Goal: Navigation & Orientation: Find specific page/section

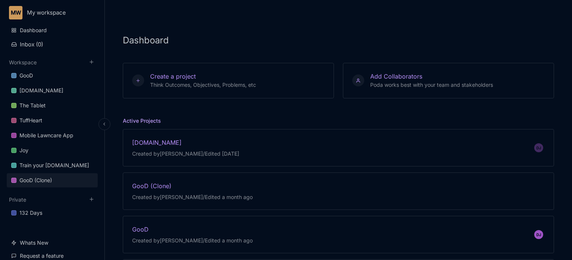
click at [34, 178] on div "GooD (Clone)" at bounding box center [35, 180] width 33 height 9
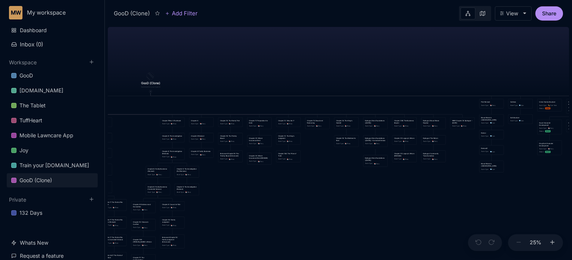
drag, startPoint x: 450, startPoint y: 96, endPoint x: 262, endPoint y: 49, distance: 193.6
click at [262, 49] on div "GooD (Clone) PLOT Node Type : 💎 Epic Status : Done Plot Revised Node Type : 📚 S…" at bounding box center [338, 142] width 461 height 236
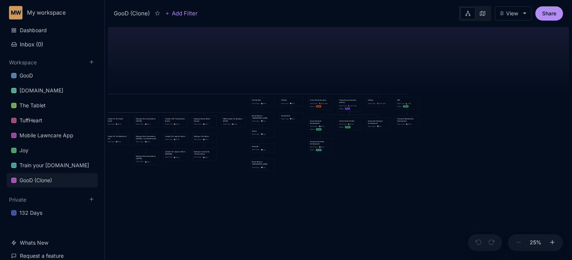
drag, startPoint x: 411, startPoint y: 69, endPoint x: 182, endPoint y: 67, distance: 229.1
click at [182, 67] on div "GooD (Clone) PLOT Node Type : 💎 Epic Status : Done Plot Revised Node Type : 📚 S…" at bounding box center [338, 142] width 461 height 236
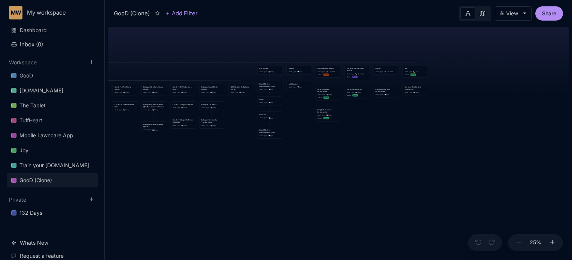
drag, startPoint x: 249, startPoint y: 54, endPoint x: 257, endPoint y: 22, distance: 32.7
click at [257, 22] on div "GooD (Clone) Add Filter View Share GooD (Clone) PLOT Node Type : 💎 Epic Status …" at bounding box center [338, 130] width 467 height 260
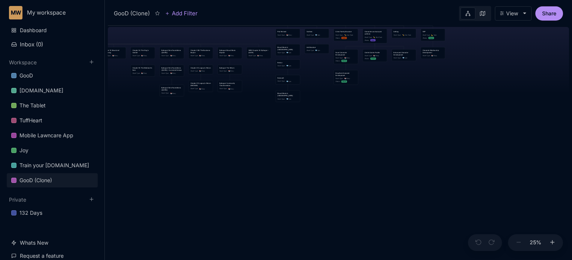
drag, startPoint x: 253, startPoint y: 193, endPoint x: 271, endPoint y: 156, distance: 40.9
click at [271, 156] on div "GooD (Clone) PLOT Node Type : 💎 Epic Status : Done Plot Revised Node Type : 📚 S…" at bounding box center [338, 142] width 461 height 236
click at [288, 92] on div "Blood Music in [GEOGRAPHIC_DATA]" at bounding box center [287, 94] width 21 height 4
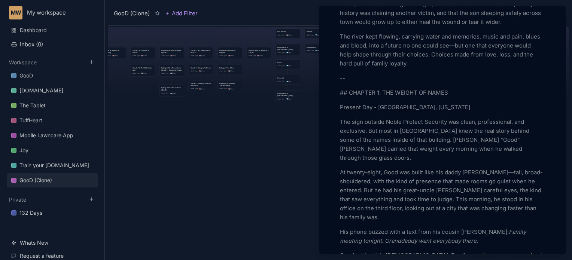
scroll to position [734, 0]
